Goal: Task Accomplishment & Management: Use online tool/utility

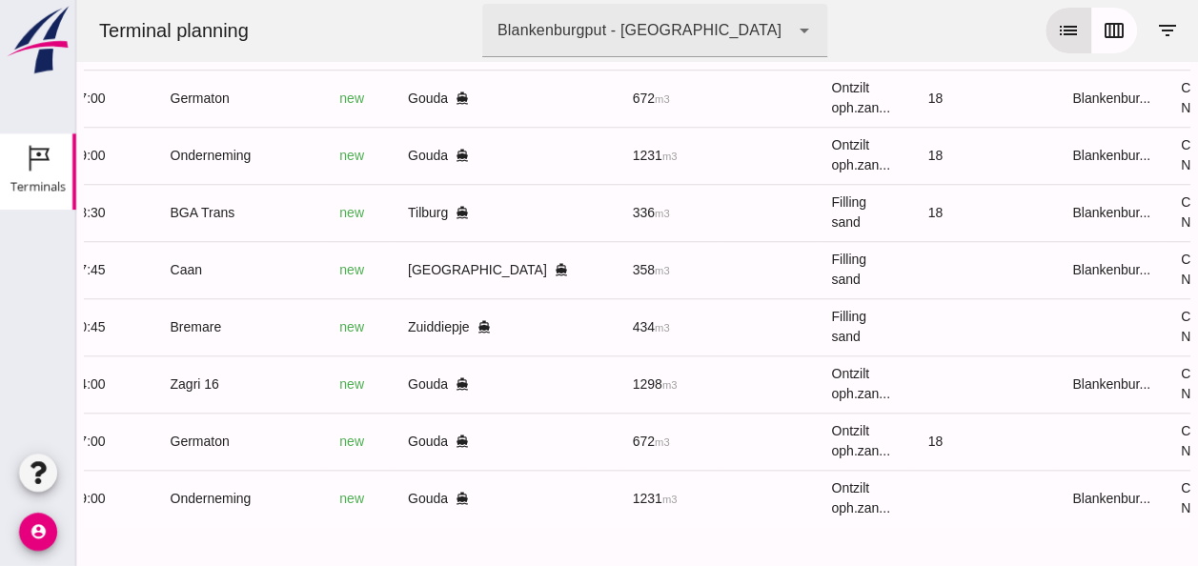
scroll to position [0, 492]
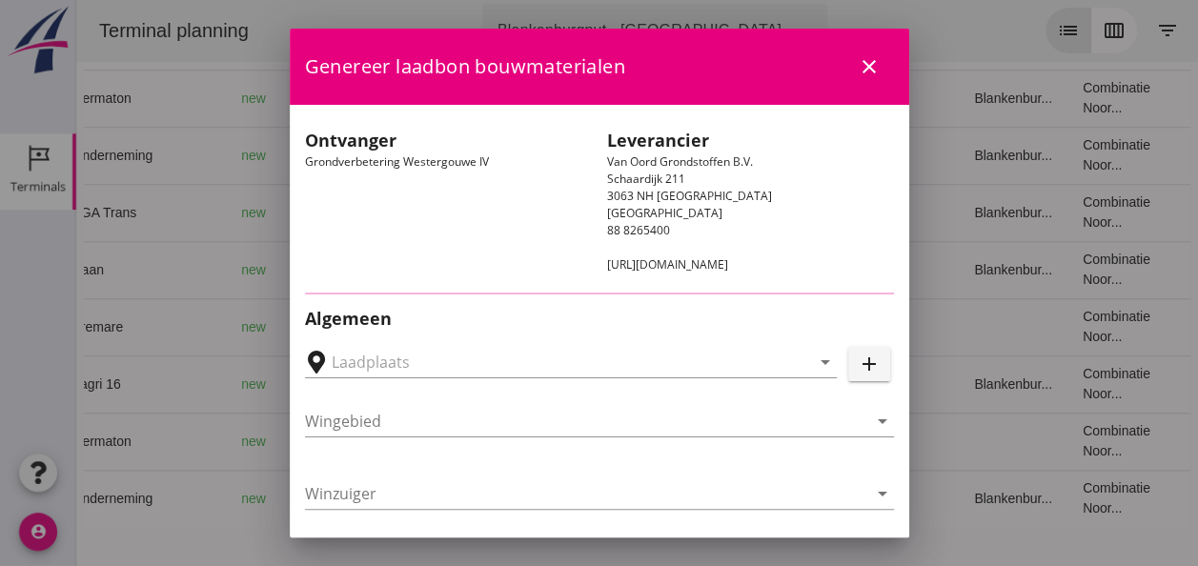
type input "Loswal Fa. J. Bos&Zonen, [GEOGRAPHIC_DATA]"
type input "Zagri 16"
type input "[PERSON_NAME]"
type input "1298"
type input "Ontzilt oph.zand [75] (6120)"
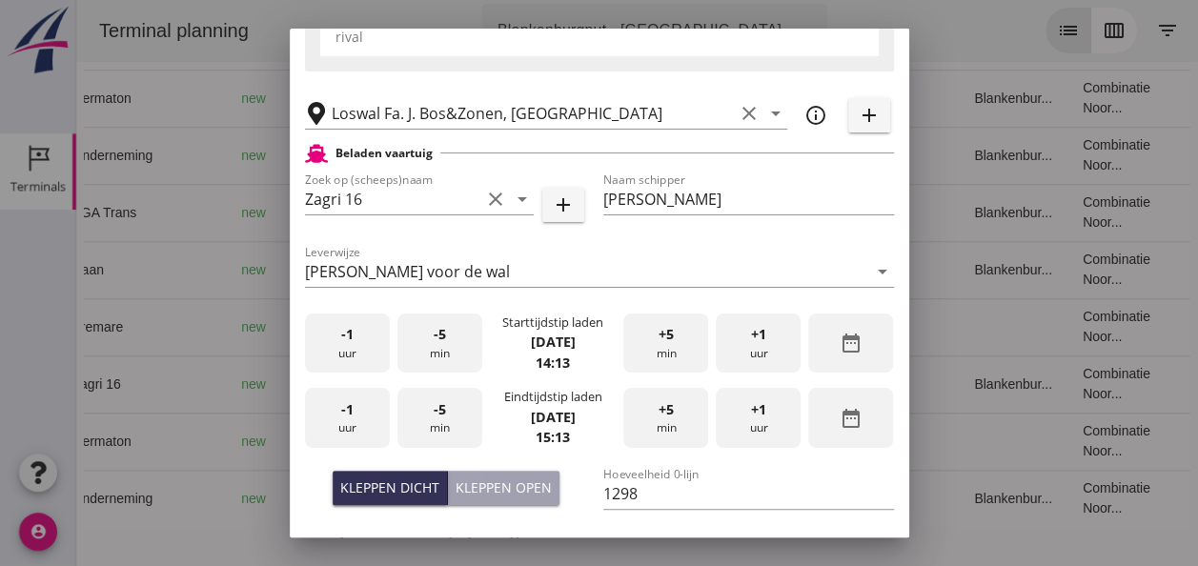
scroll to position [381, 0]
click at [450, 346] on div "-5 min" at bounding box center [439, 343] width 85 height 60
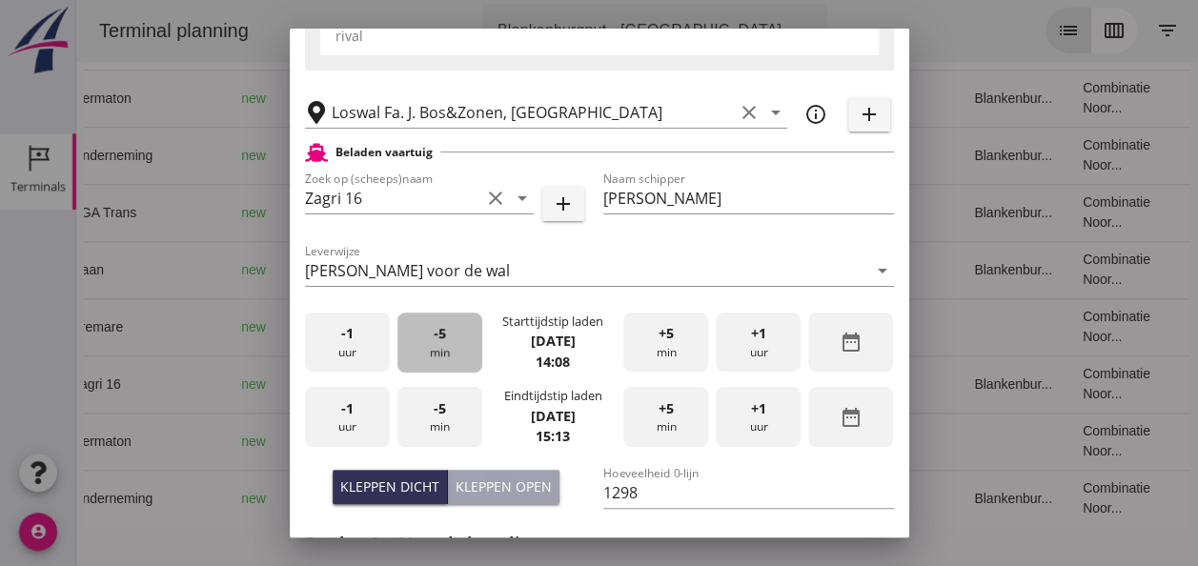
click at [450, 346] on div "-5 min" at bounding box center [439, 343] width 85 height 60
click at [347, 337] on span "-1" at bounding box center [347, 333] width 12 height 21
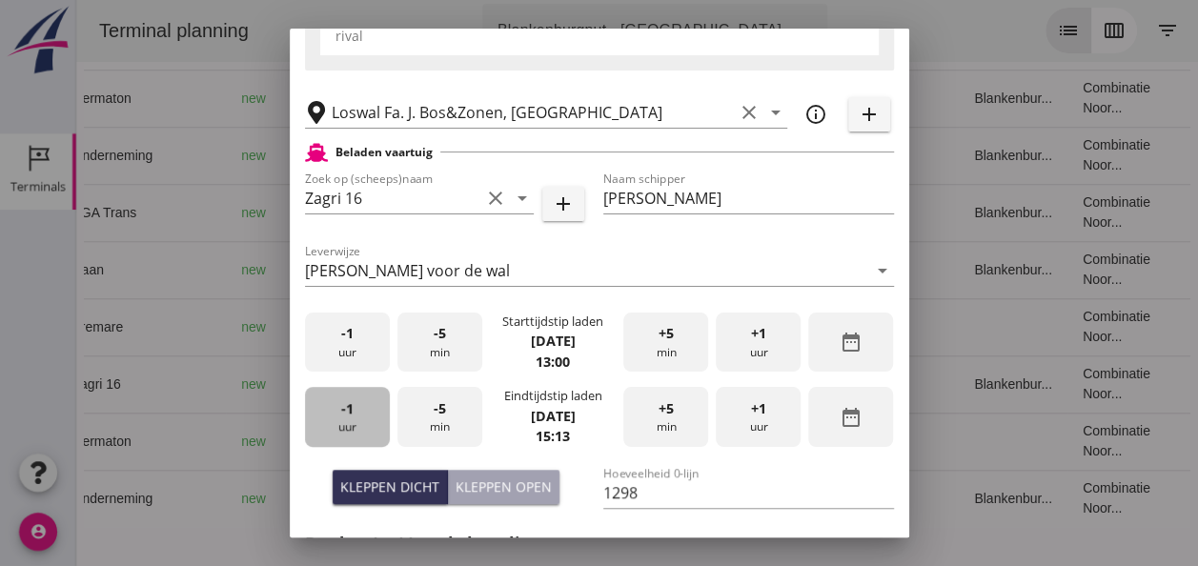
click at [356, 415] on div "-1 uur" at bounding box center [347, 417] width 85 height 60
click at [419, 412] on div "-5 min" at bounding box center [439, 417] width 85 height 60
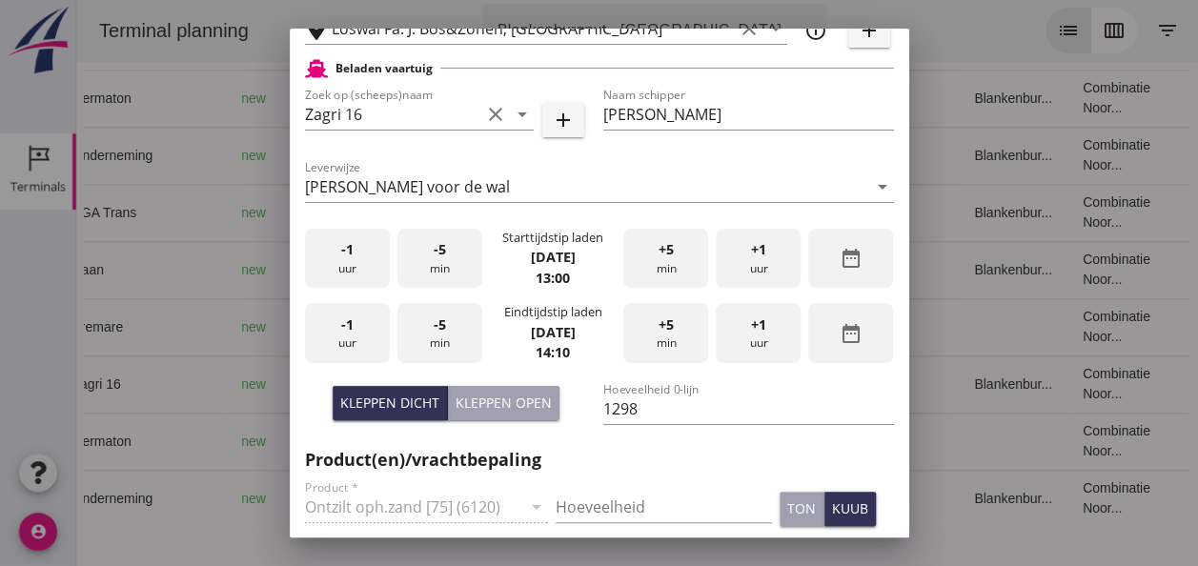
scroll to position [572, 0]
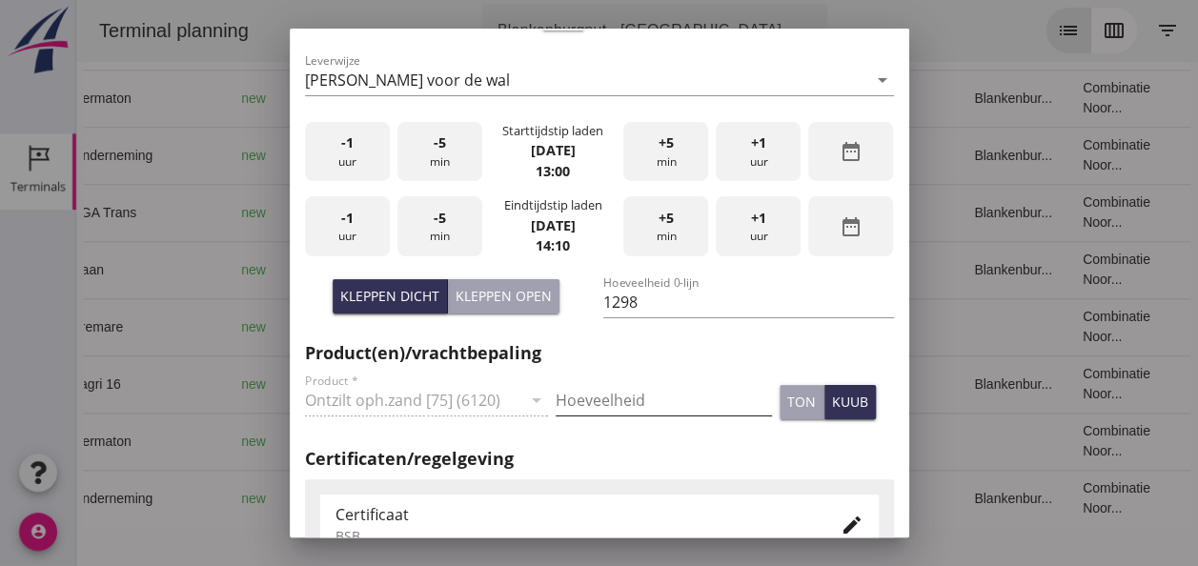
click at [592, 406] on input "Hoeveelheid" at bounding box center [664, 400] width 216 height 30
type input "1298"
click at [832, 401] on div "kuub" at bounding box center [850, 402] width 36 height 20
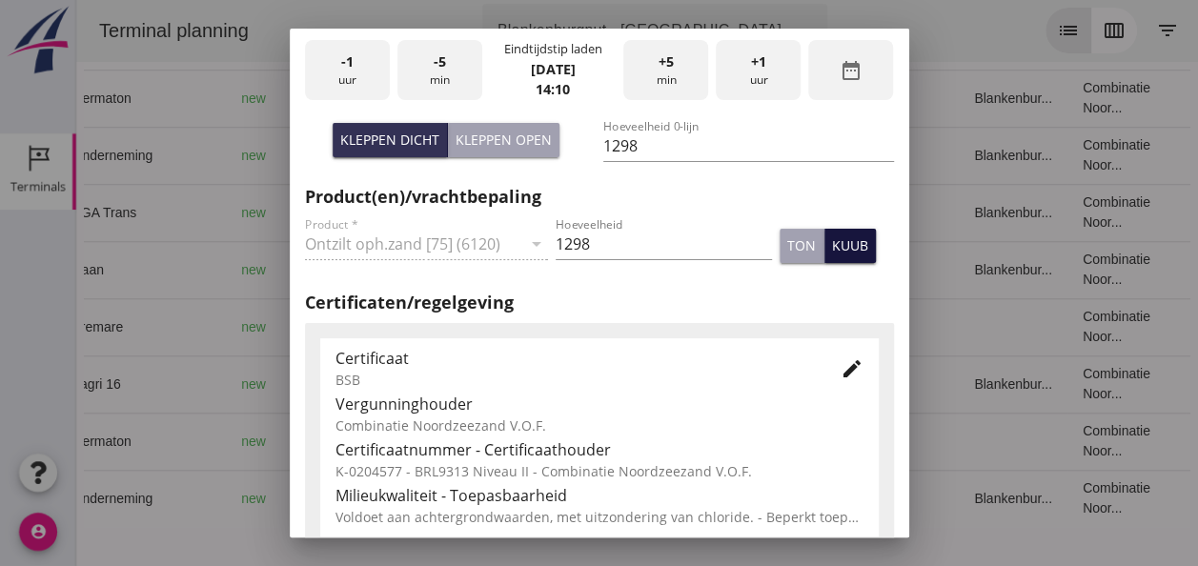
scroll to position [971, 0]
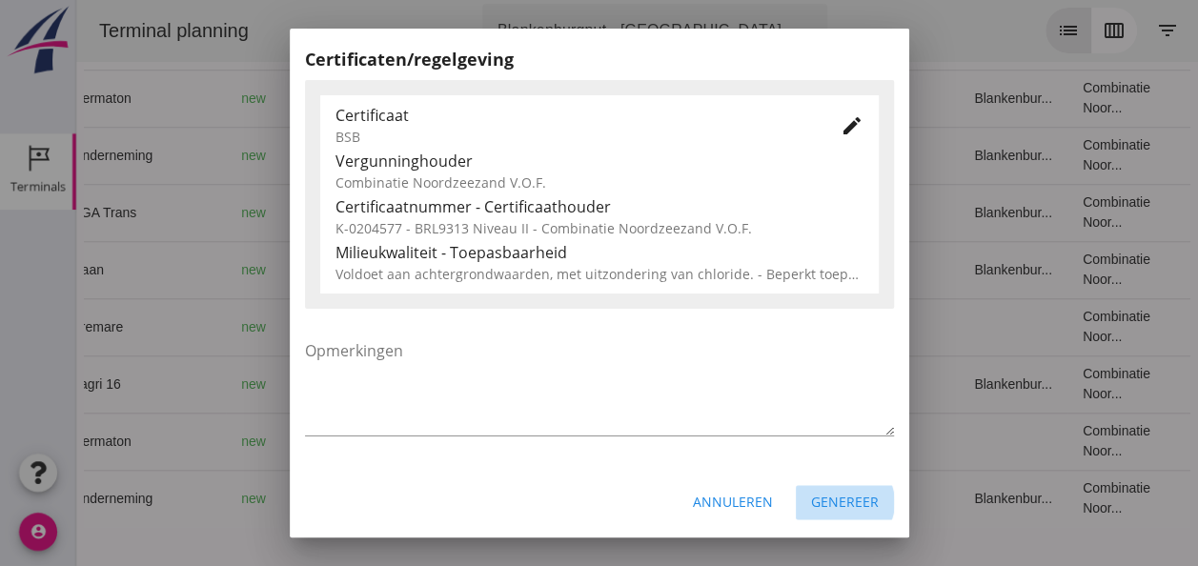
click at [812, 499] on div "Genereer" at bounding box center [845, 502] width 68 height 20
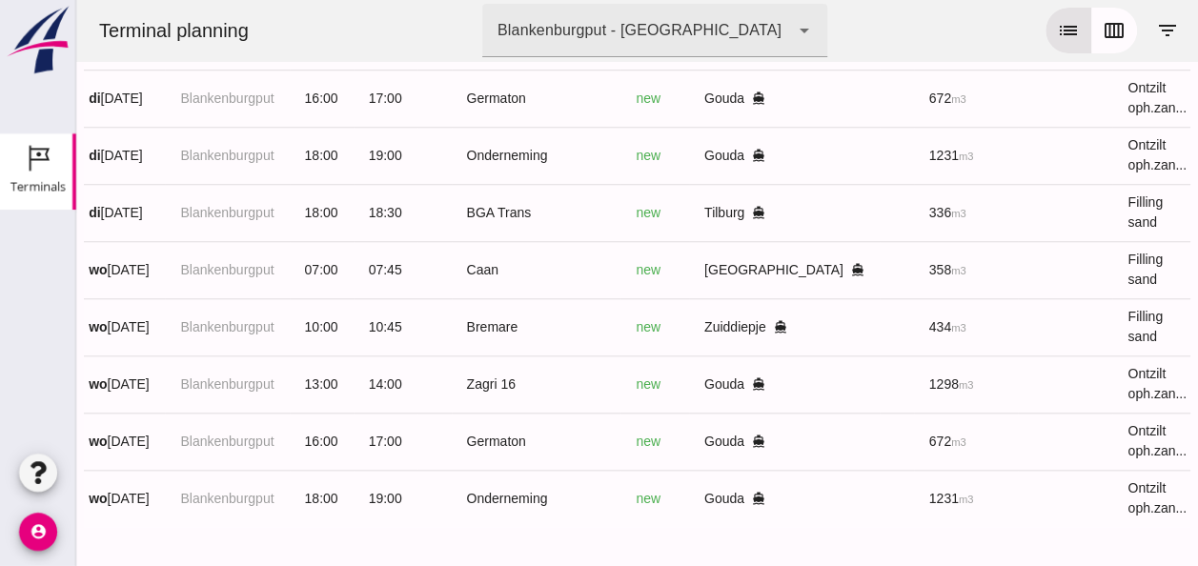
scroll to position [0, 0]
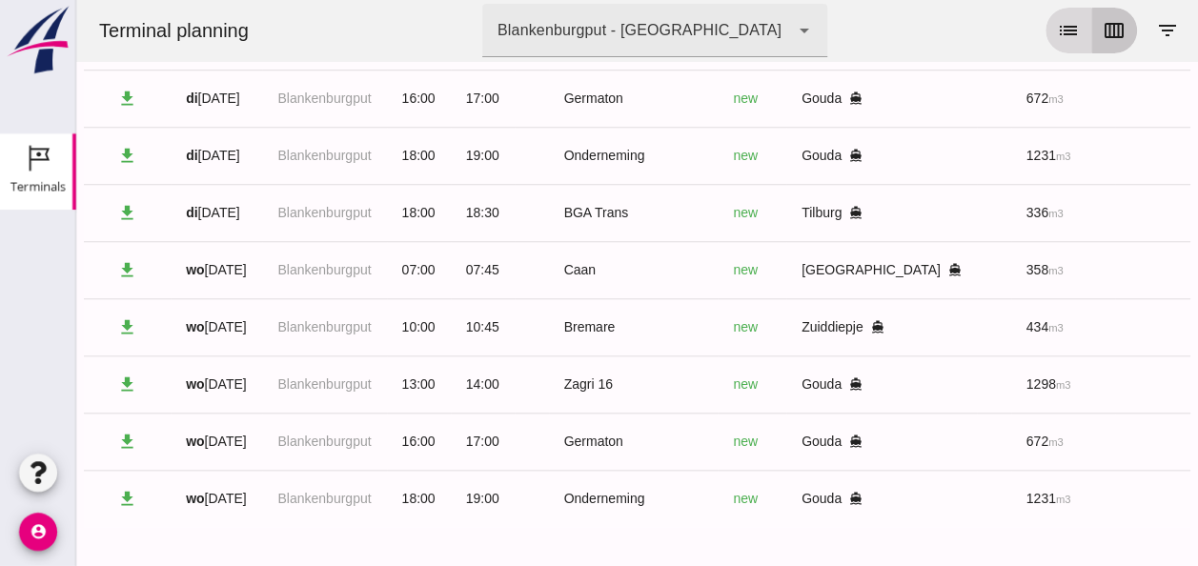
click at [1103, 35] on icon "calendar_view_week" at bounding box center [1114, 30] width 23 height 23
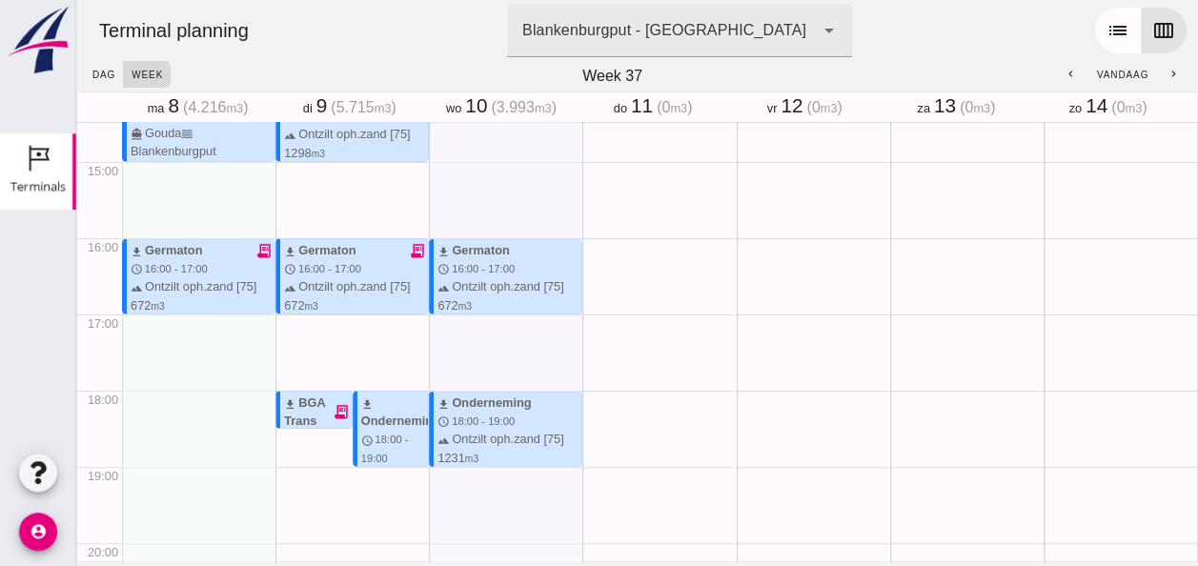
scroll to position [1389, 0]
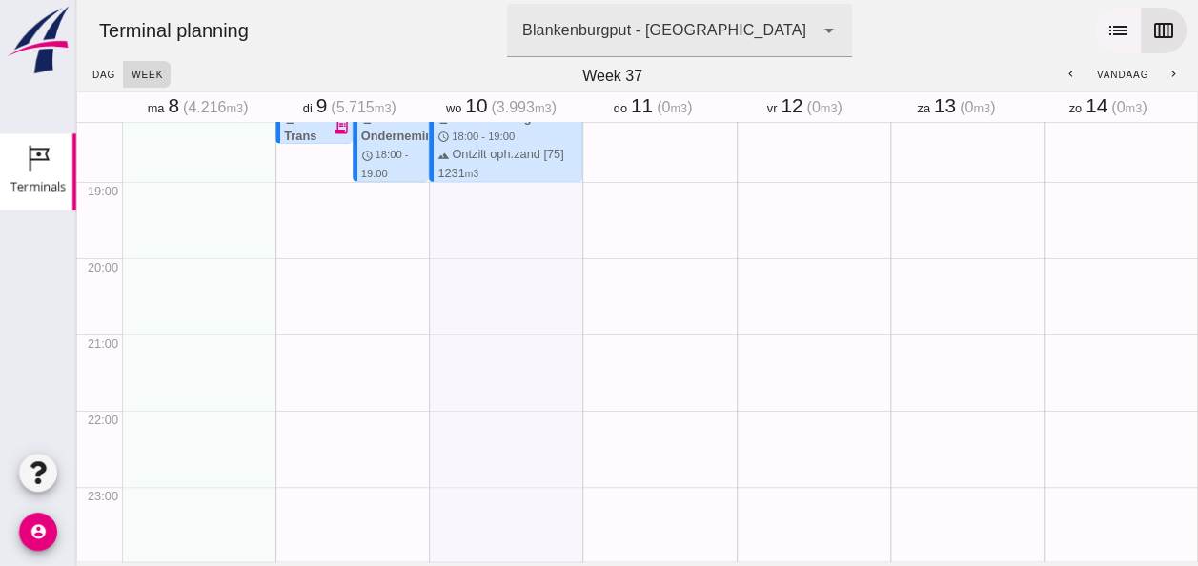
click at [1107, 27] on icon "list" at bounding box center [1118, 30] width 23 height 23
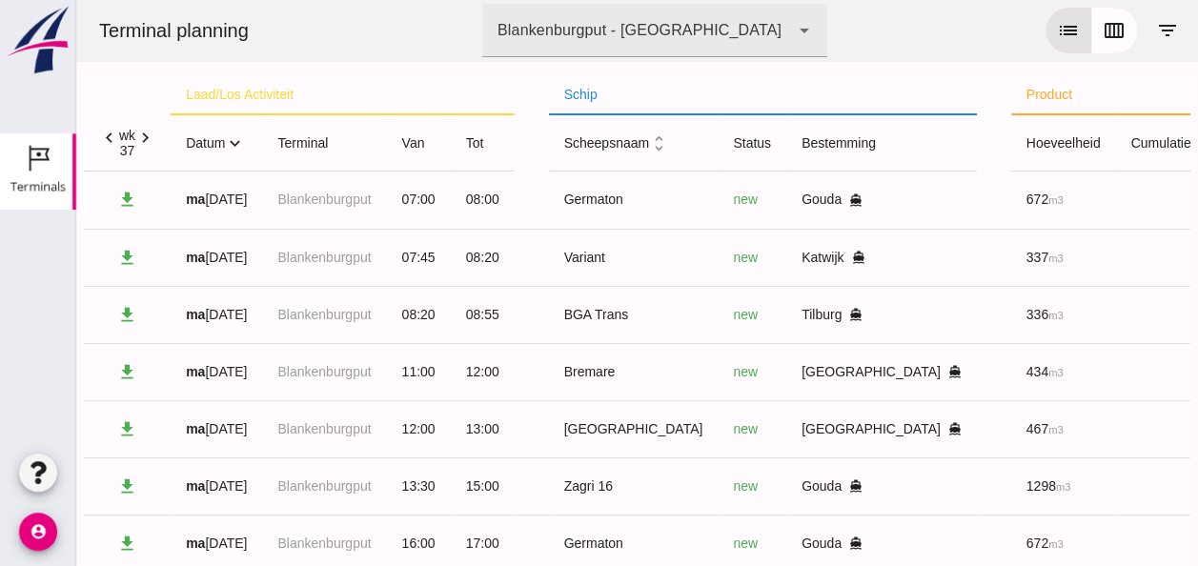
click at [243, 147] on icon "expand_more" at bounding box center [235, 143] width 20 height 20
click at [240, 147] on icon "expand_less" at bounding box center [235, 143] width 20 height 20
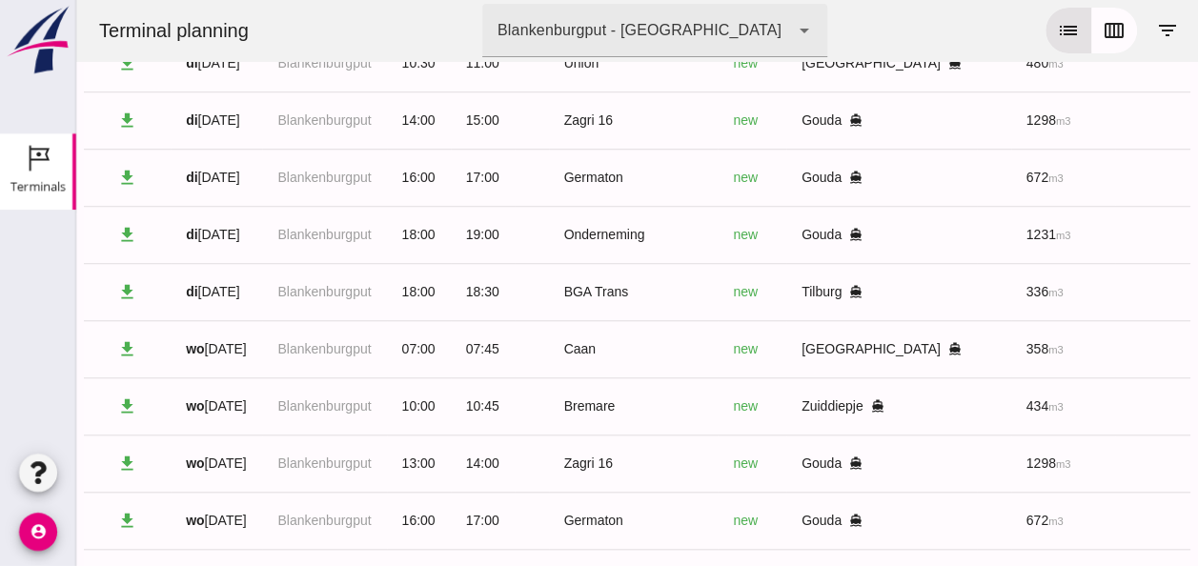
scroll to position [745, 0]
